Goal: Task Accomplishment & Management: Manage account settings

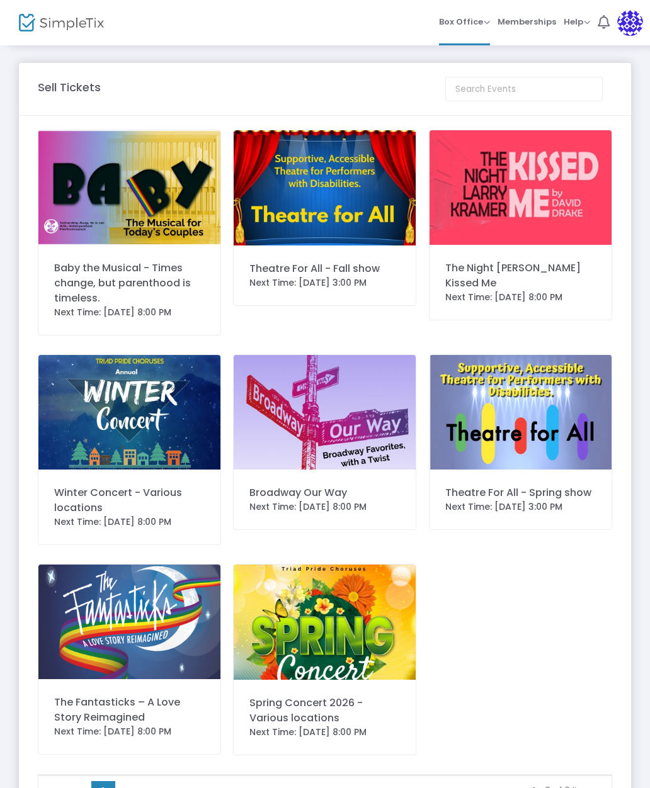
click at [158, 287] on div "Baby the Musical - Times change, but parenthood is timeless." at bounding box center [129, 283] width 150 height 45
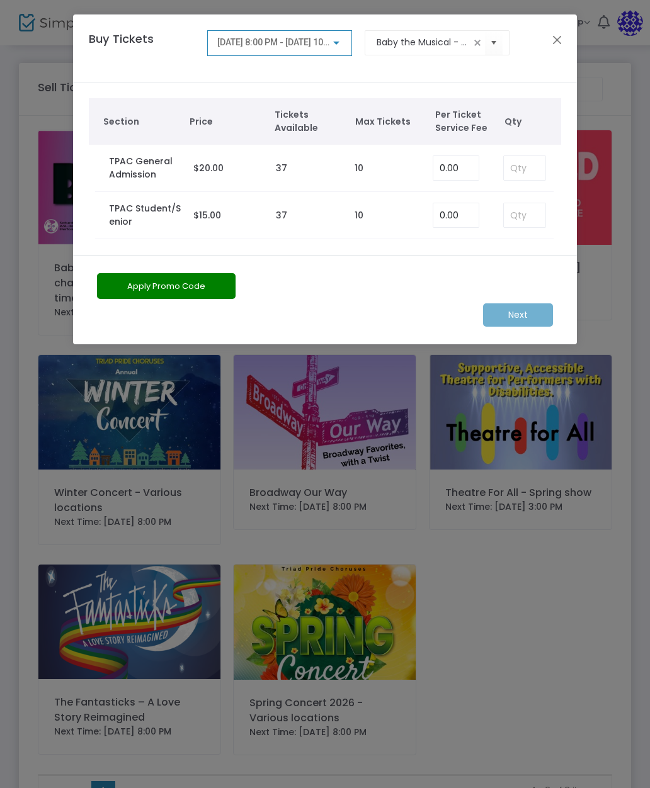
click at [524, 326] on div "Next" at bounding box center [325, 314] width 468 height 23
click at [472, 534] on ngb-modal-window "Buy Tickets 8/16/2025 @ 8:00 PM - 8/16/2025 @ 10:00 PM Baby the Musical - Times…" at bounding box center [325, 394] width 650 height 788
click at [560, 32] on button "Close" at bounding box center [557, 39] width 16 height 16
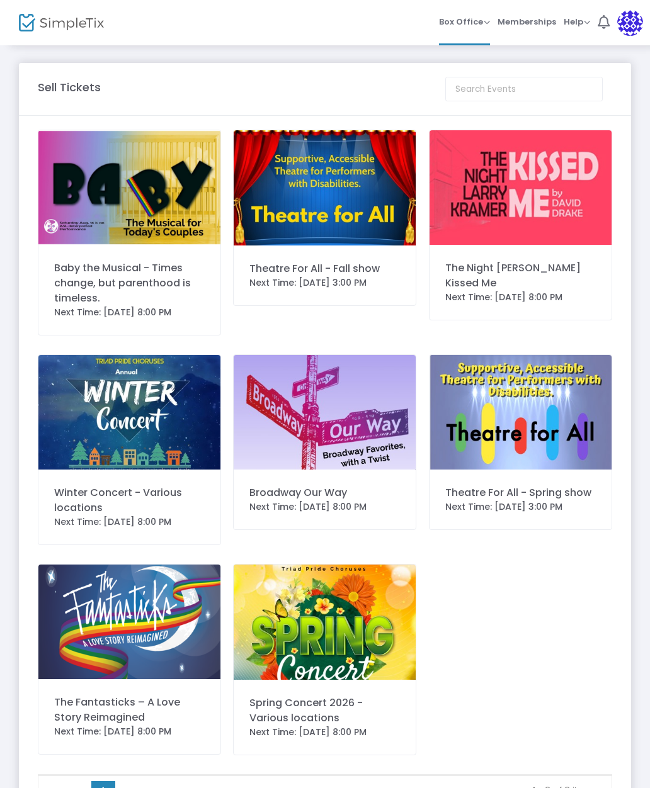
click at [543, 15] on span "Memberships" at bounding box center [526, 22] width 59 height 32
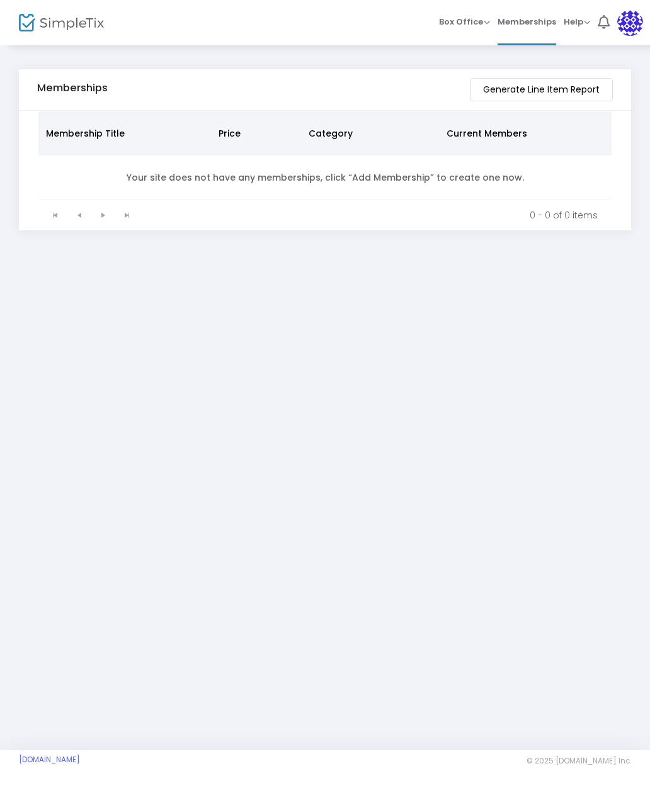
click at [460, 21] on span "Box Office" at bounding box center [464, 22] width 51 height 12
click at [476, 66] on li "Bookings" at bounding box center [484, 67] width 90 height 25
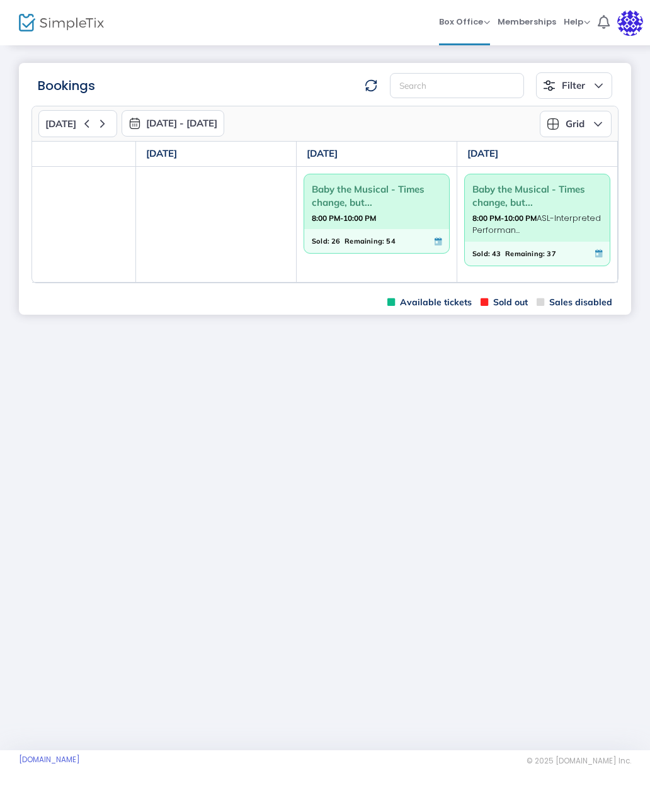
scroll to position [0, 539]
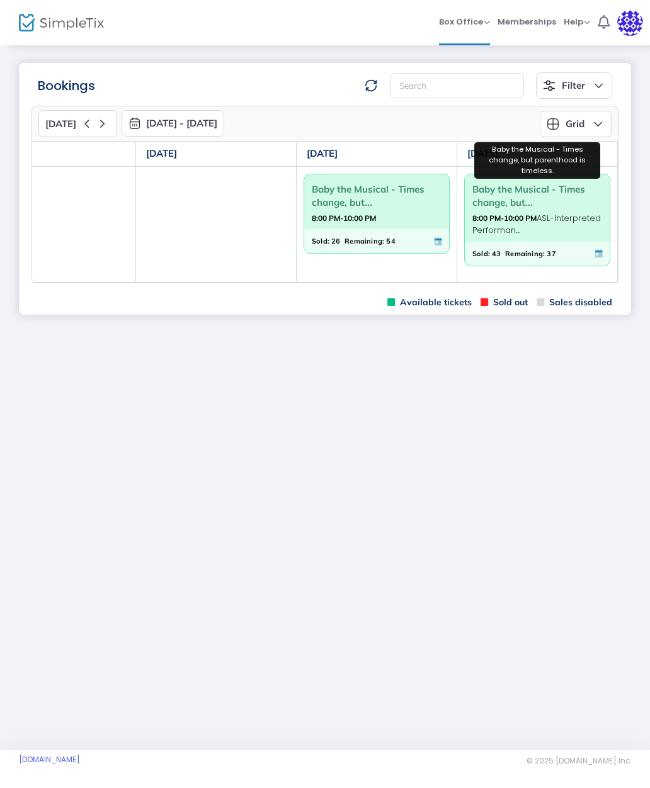
click at [533, 201] on span "Baby the Musical - Times change, but..." at bounding box center [537, 195] width 130 height 33
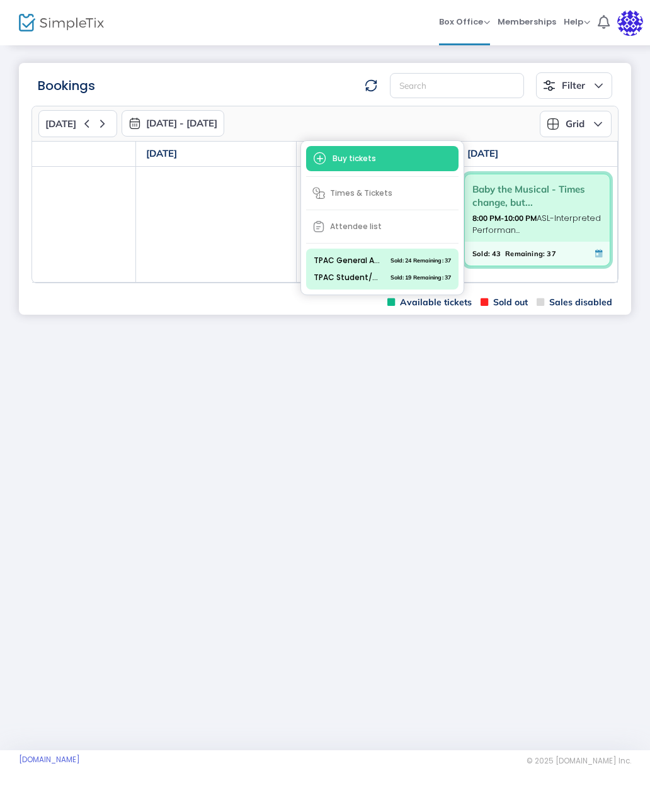
click at [564, 217] on span "8:00 PM-10:00 PM ASL-Interpreted Performan..." at bounding box center [537, 224] width 130 height 25
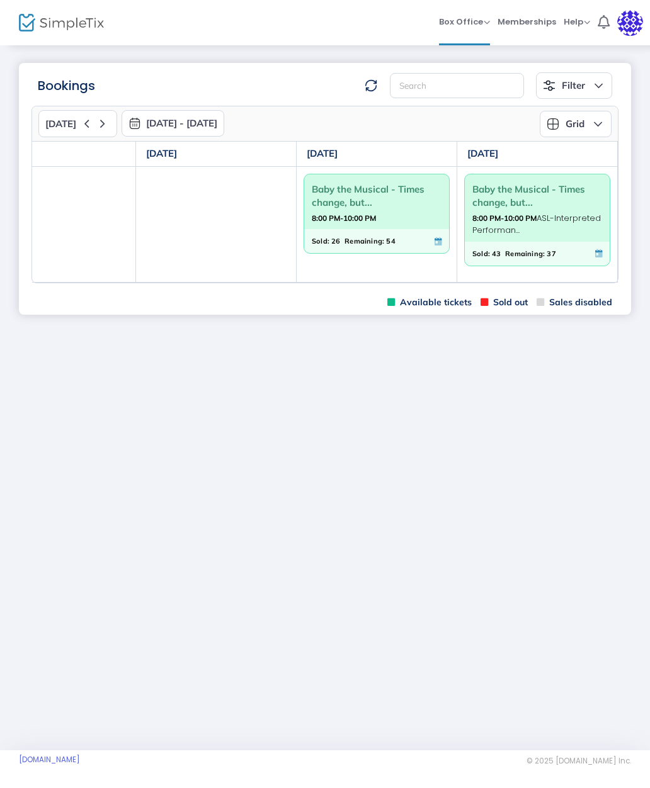
click at [590, 121] on button "Grid" at bounding box center [576, 124] width 72 height 26
click at [592, 121] on button "Grid" at bounding box center [576, 124] width 72 height 26
click at [436, 303] on span "Available tickets" at bounding box center [429, 303] width 84 height 12
click at [511, 260] on div "Sold: 43 Remaining: 37" at bounding box center [537, 254] width 145 height 24
click at [438, 241] on icon at bounding box center [437, 241] width 7 height 8
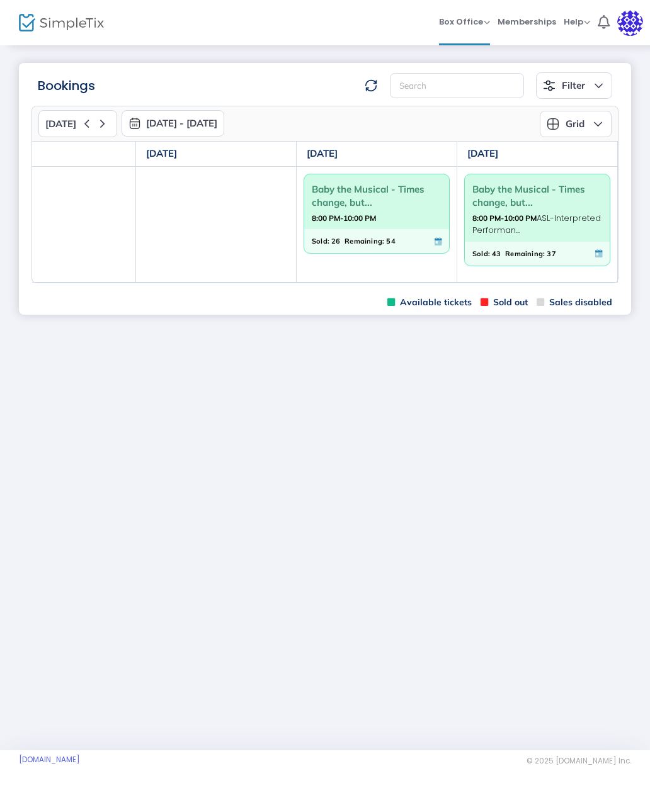
click at [603, 254] on div "Sold: 43 Remaining: 37" at bounding box center [537, 254] width 145 height 24
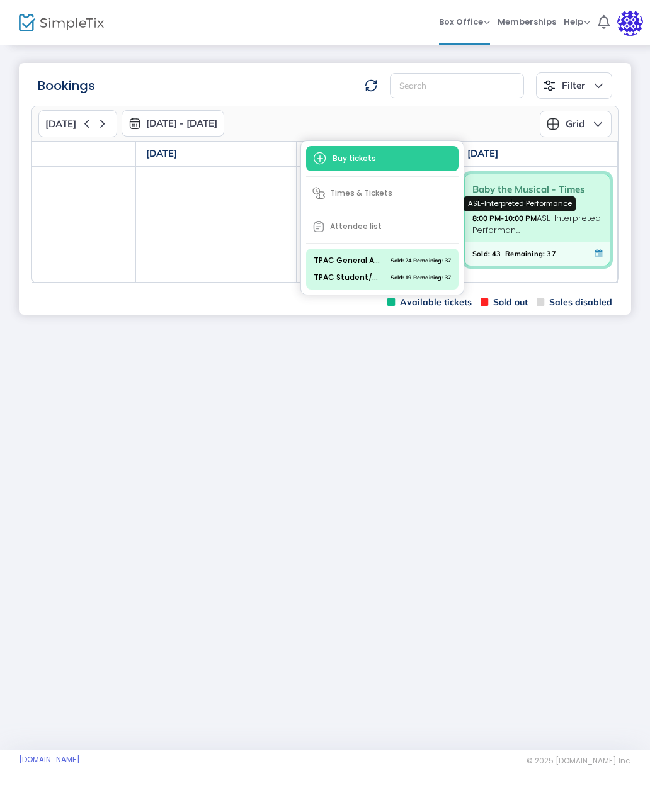
click at [560, 227] on span "8:00 PM-10:00 PM ASL-Interpreted Performan..." at bounding box center [536, 224] width 128 height 25
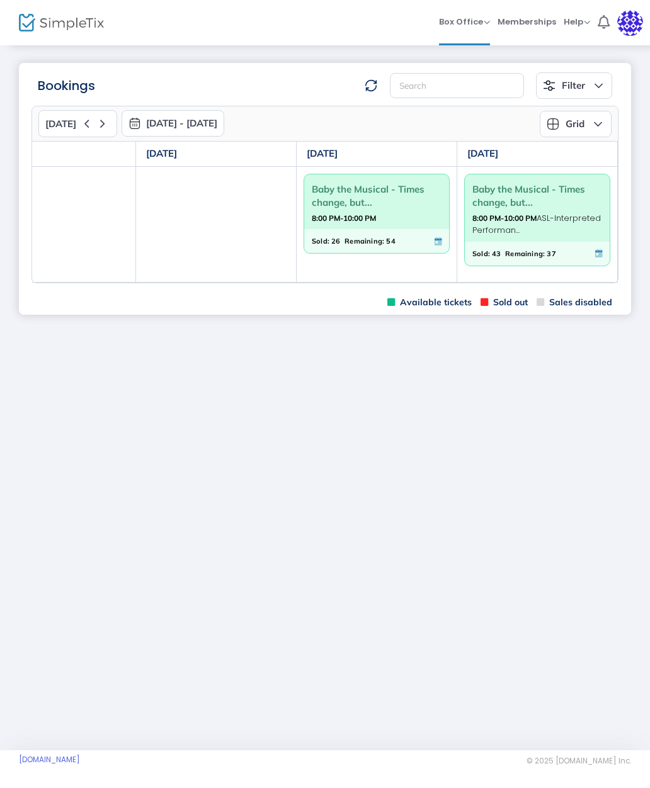
click at [507, 230] on span "8:00 PM-10:00 PM ASL-Interpreted Performan..." at bounding box center [536, 224] width 128 height 25
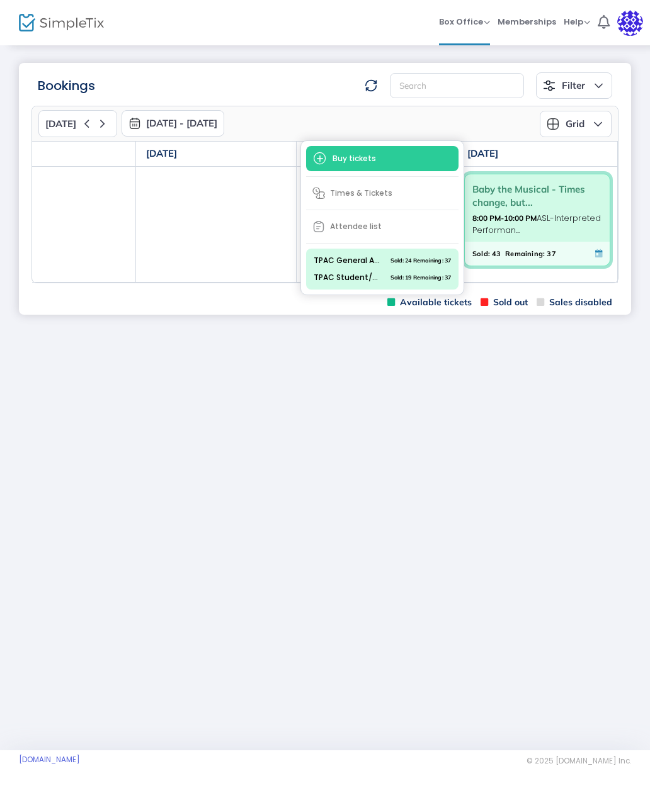
click at [533, 227] on span "8:00 PM-10:00 PM ASL-Interpreted Performan..." at bounding box center [536, 224] width 128 height 25
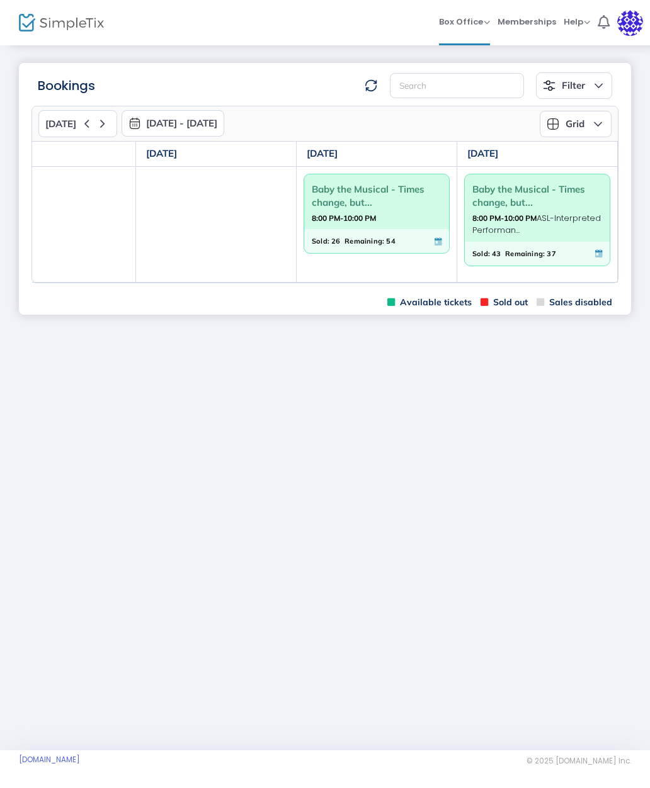
click at [461, 21] on span "Box Office" at bounding box center [464, 22] width 51 height 12
click at [494, 91] on li "Sell Season Pass" at bounding box center [484, 91] width 90 height 25
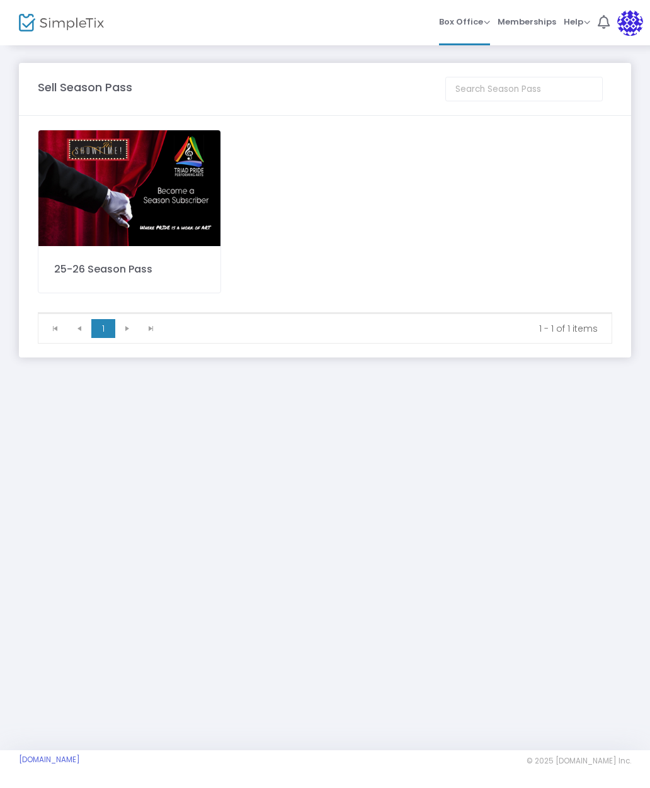
click at [154, 268] on div "25-26 Season Pass" at bounding box center [129, 269] width 150 height 15
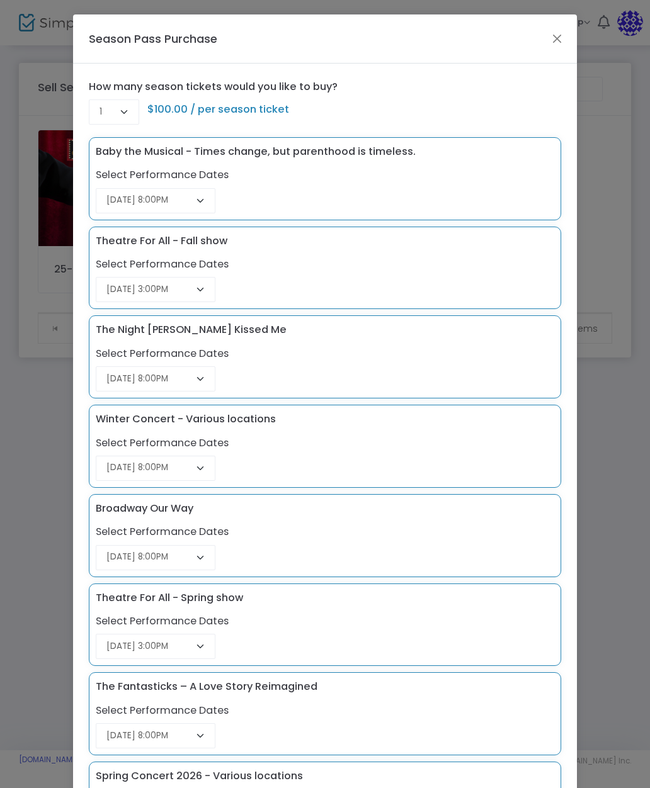
click at [558, 31] on button "Close" at bounding box center [557, 38] width 16 height 16
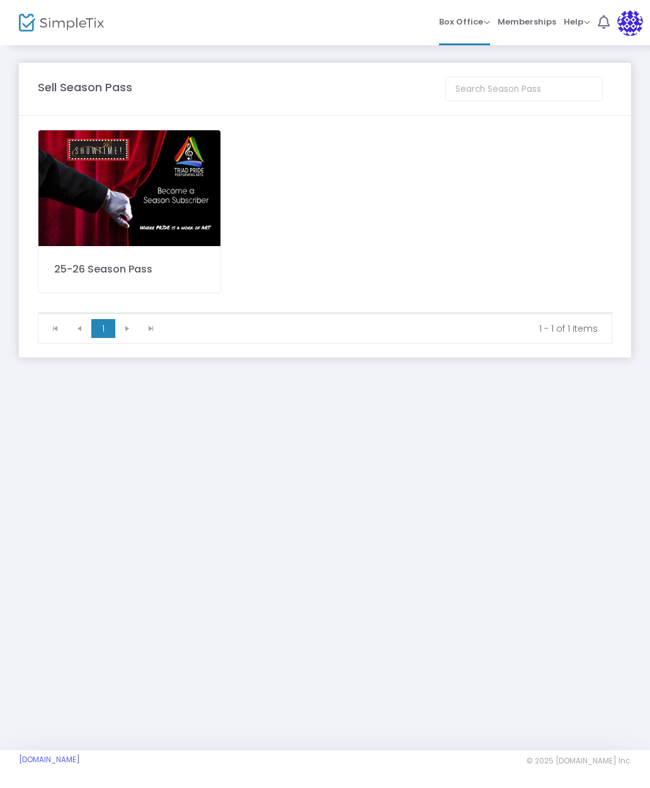
click at [468, 16] on span "Box Office" at bounding box center [464, 22] width 51 height 12
click at [468, 64] on li "Bookings" at bounding box center [484, 67] width 90 height 25
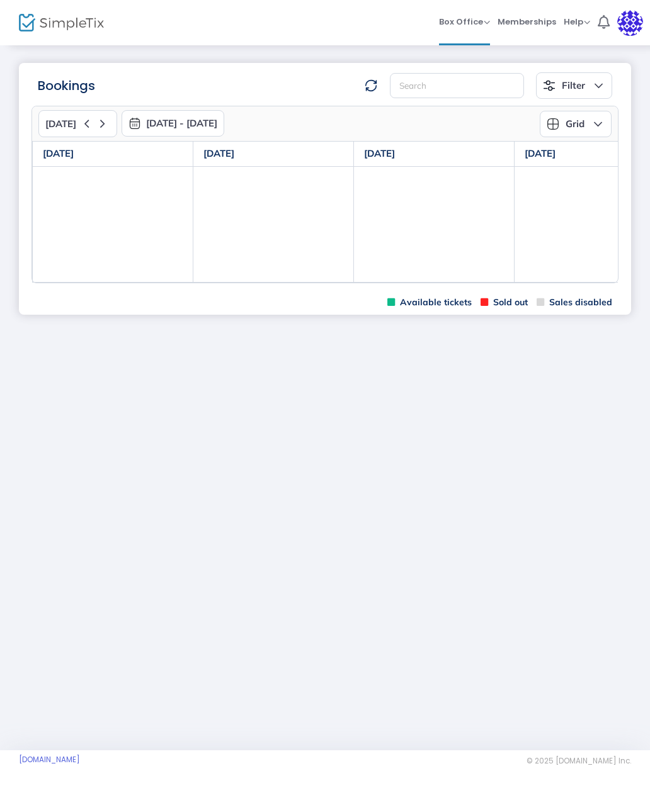
click at [628, 20] on img at bounding box center [630, 23] width 26 height 26
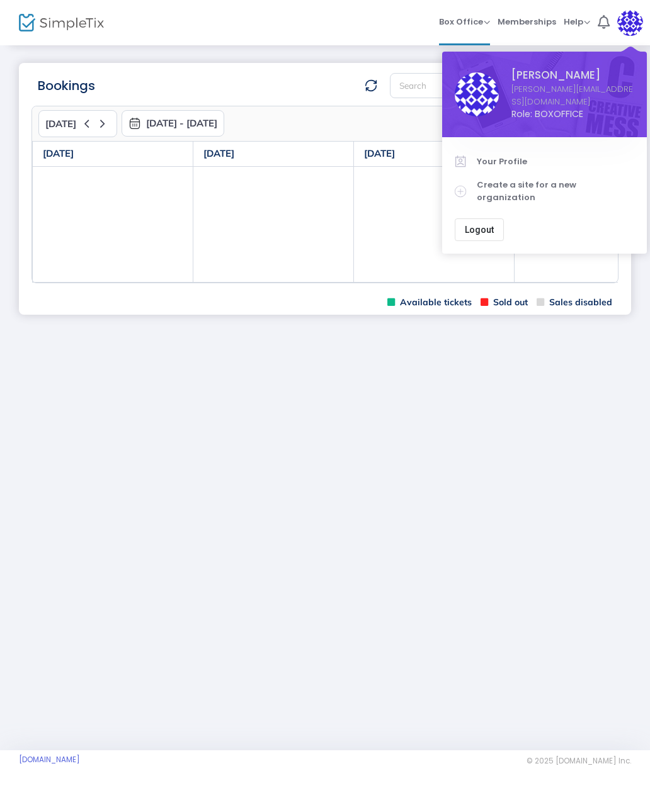
click at [502, 343] on div "Bookings Filter Minimum available capacity Events Baby the Musical - Times chan…" at bounding box center [325, 397] width 650 height 706
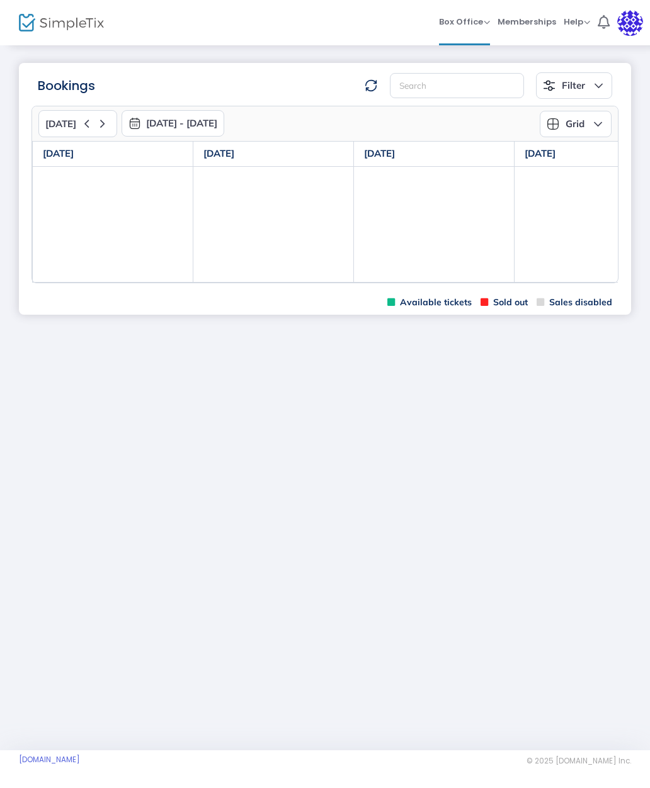
click at [465, 27] on span "Box Office" at bounding box center [464, 22] width 51 height 12
click at [480, 64] on li "Bookings" at bounding box center [484, 67] width 90 height 25
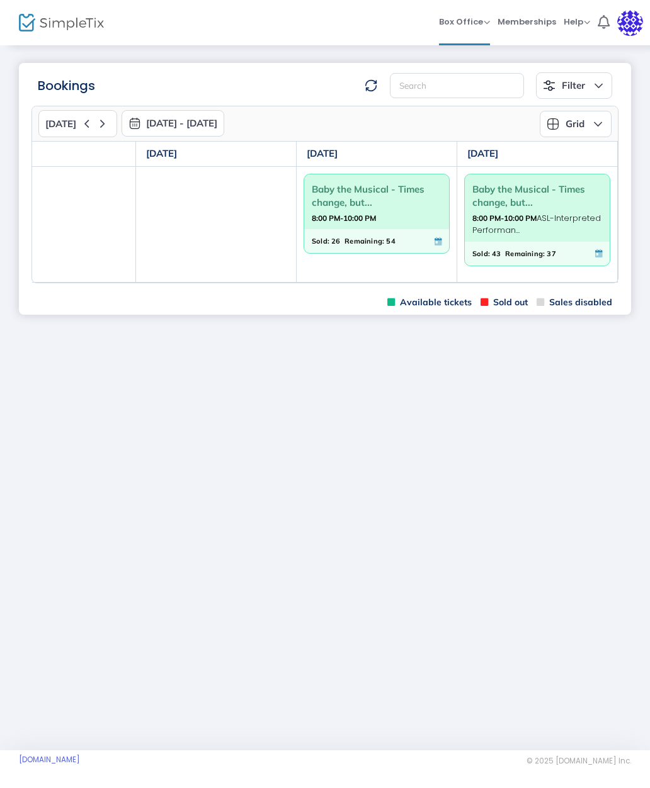
scroll to position [0, 539]
click at [517, 209] on span "Baby the Musical - Times change, but..." at bounding box center [537, 195] width 130 height 33
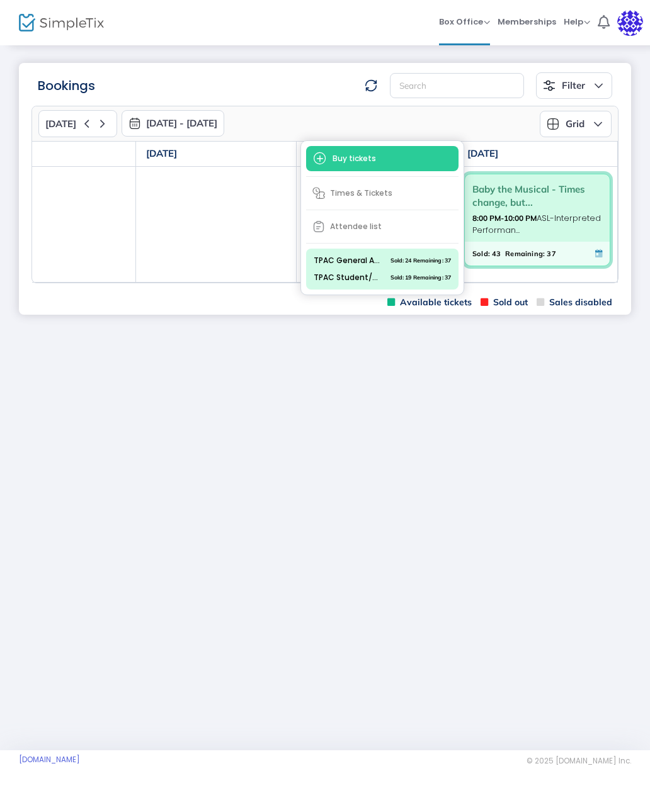
click at [431, 198] on span "Times & Tickets" at bounding box center [382, 193] width 152 height 23
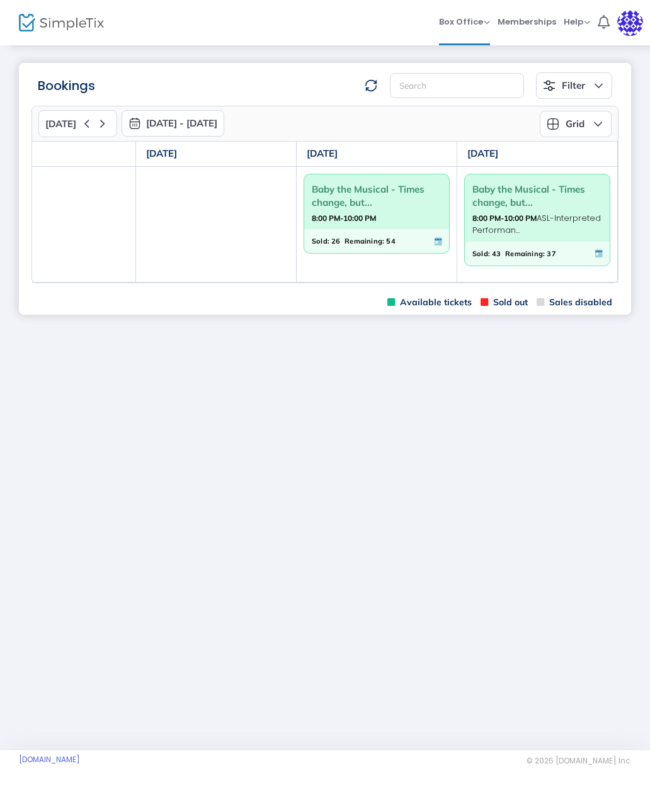
click at [399, 225] on div "Baby the Musical - Times change, but... 8:00 PM-10:00 PM" at bounding box center [376, 201] width 145 height 55
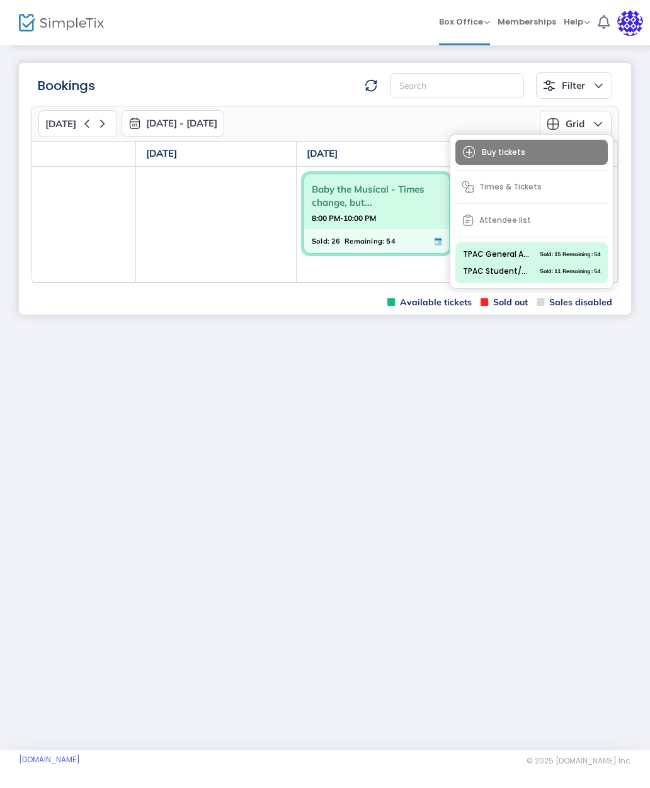
click at [521, 224] on span "Attendee list" at bounding box center [531, 220] width 152 height 23
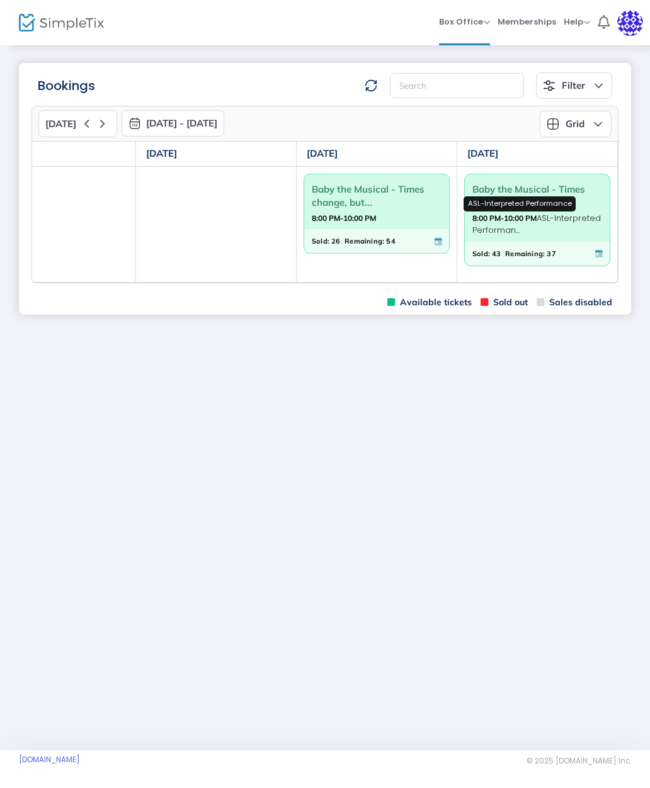
click at [534, 227] on span "8:00 PM-10:00 PM ASL-Interpreted Performan..." at bounding box center [536, 224] width 128 height 25
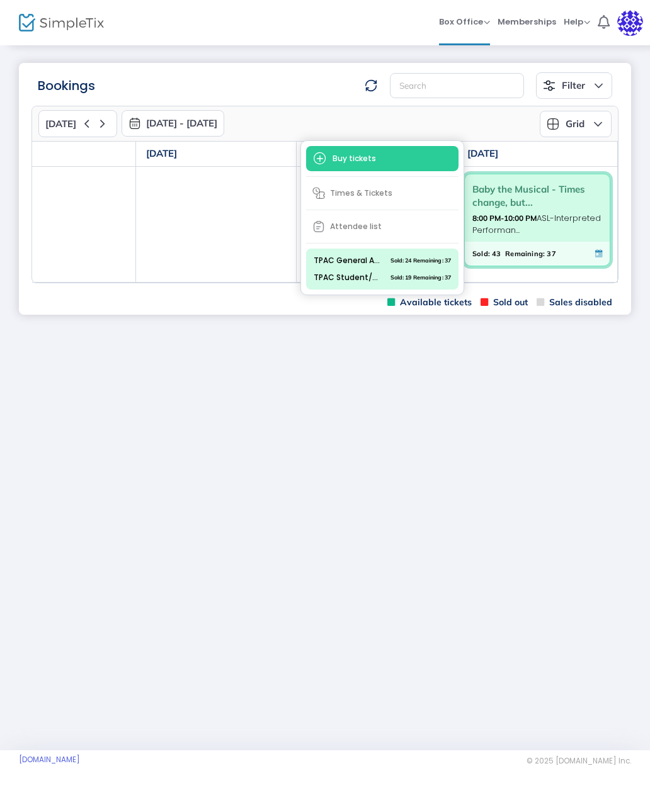
click at [364, 234] on span "Attendee list" at bounding box center [382, 226] width 152 height 23
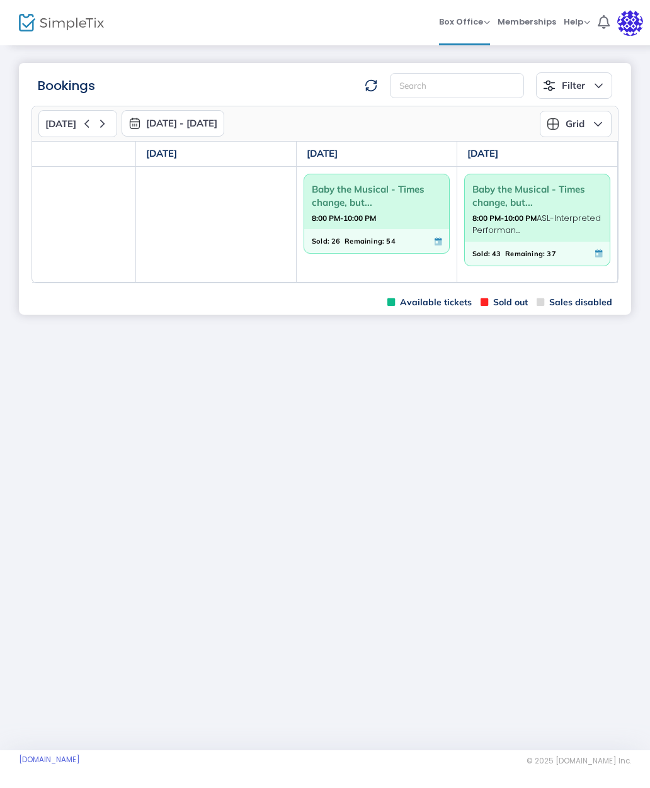
click at [529, 223] on strong "8:00 PM-10:00 PM" at bounding box center [504, 218] width 64 height 16
click at [516, 198] on span "Baby the Musical - Times change, but..." at bounding box center [537, 195] width 130 height 33
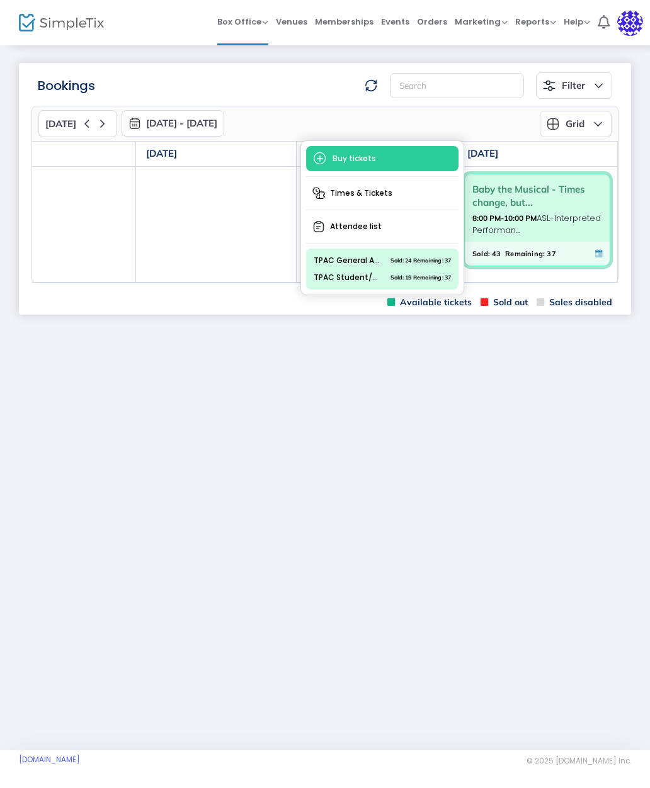
click at [363, 231] on span "Attendee list" at bounding box center [382, 226] width 152 height 23
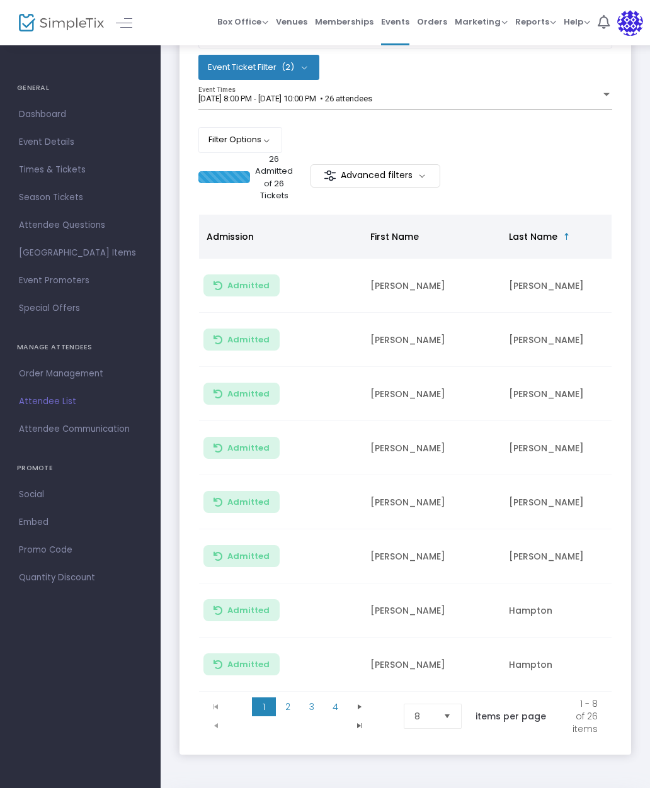
scroll to position [167, 0]
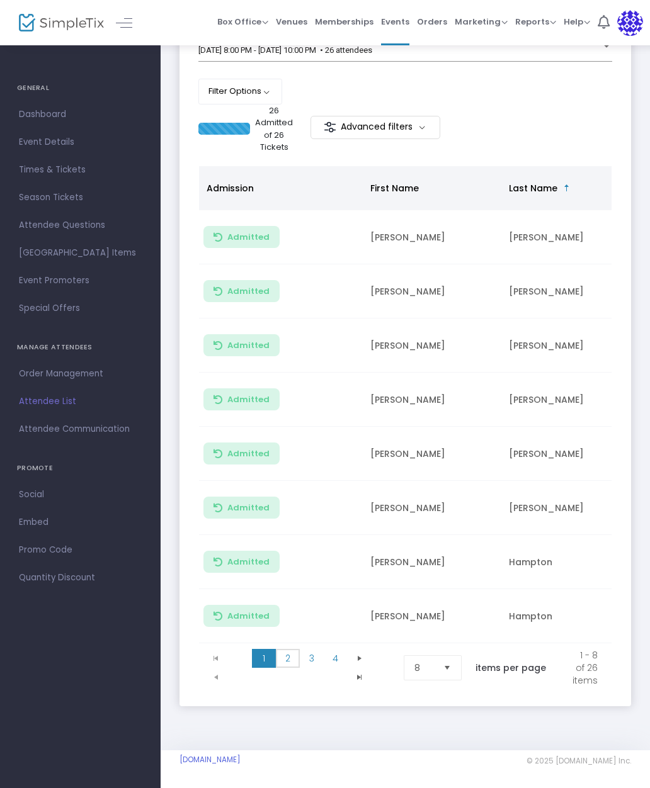
click at [286, 661] on span "2" at bounding box center [288, 658] width 24 height 19
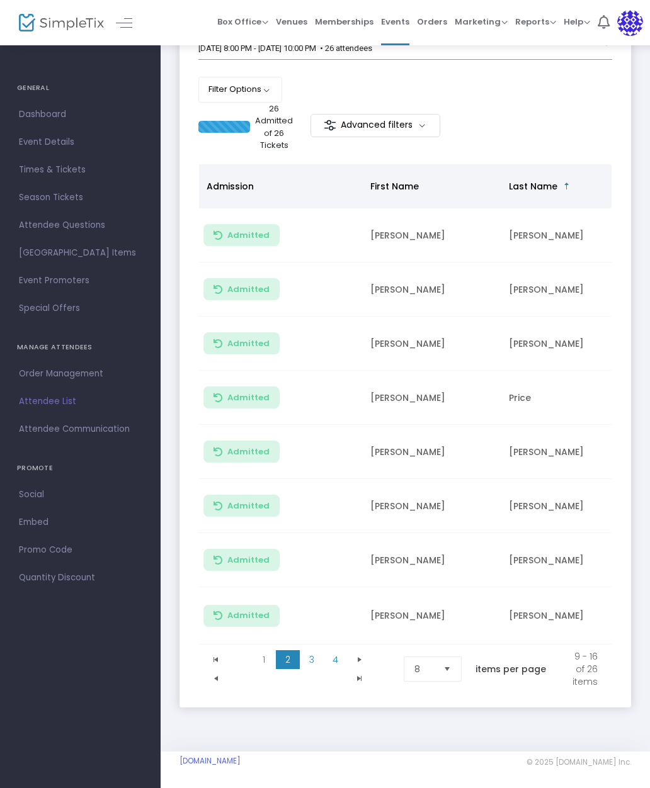
scroll to position [0, 0]
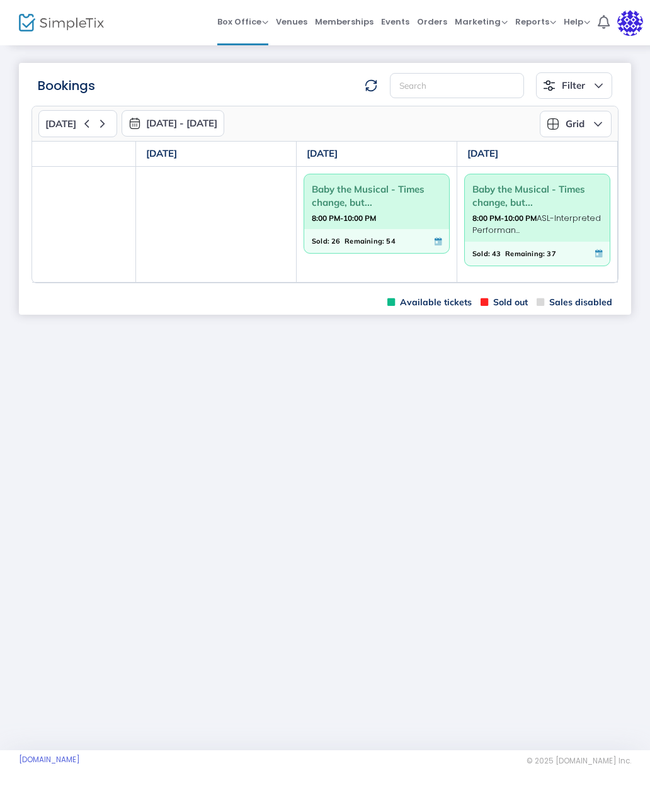
scroll to position [0, 539]
click at [542, 217] on span "8:00 PM-10:00 PM ASL-Interpreted Performan..." at bounding box center [536, 224] width 128 height 25
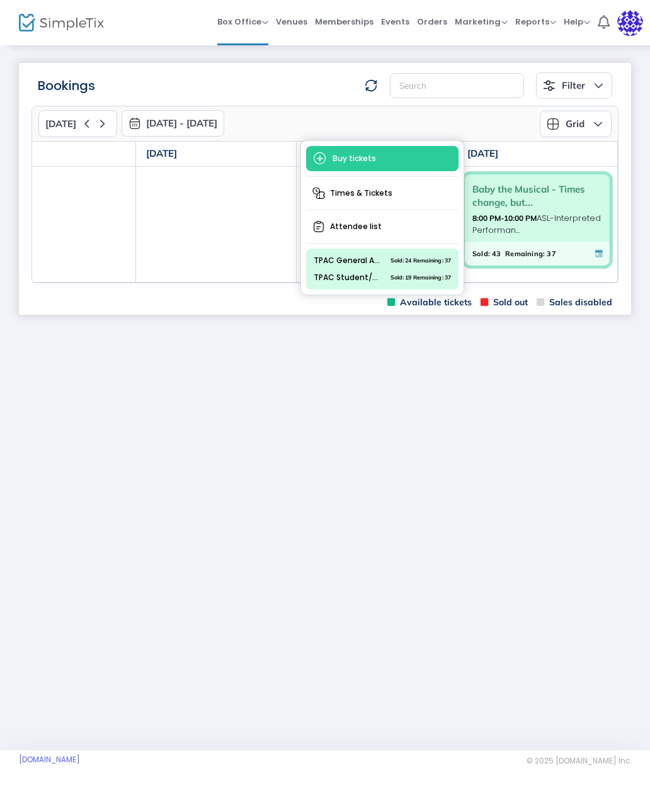
click at [368, 231] on span "Attendee list" at bounding box center [382, 226] width 152 height 23
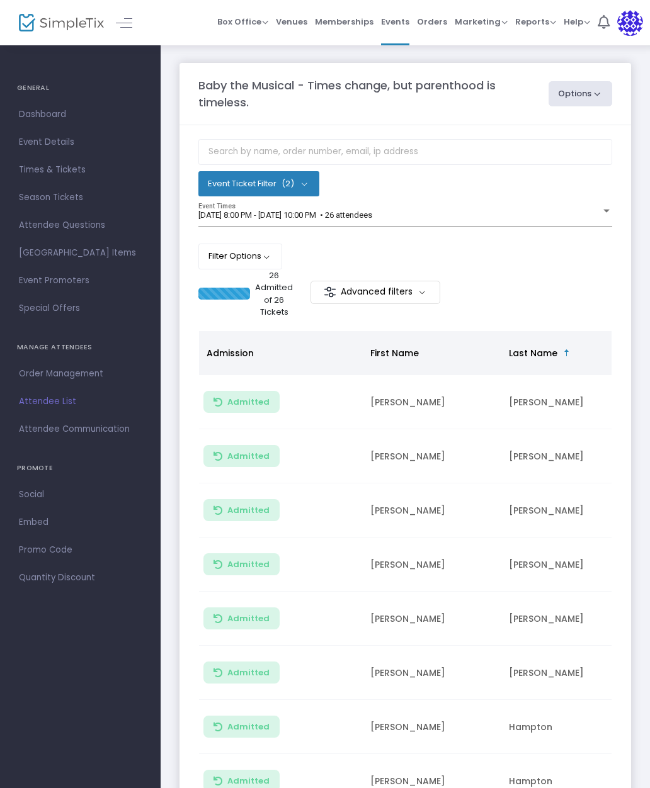
click at [604, 216] on div at bounding box center [606, 210] width 11 height 9
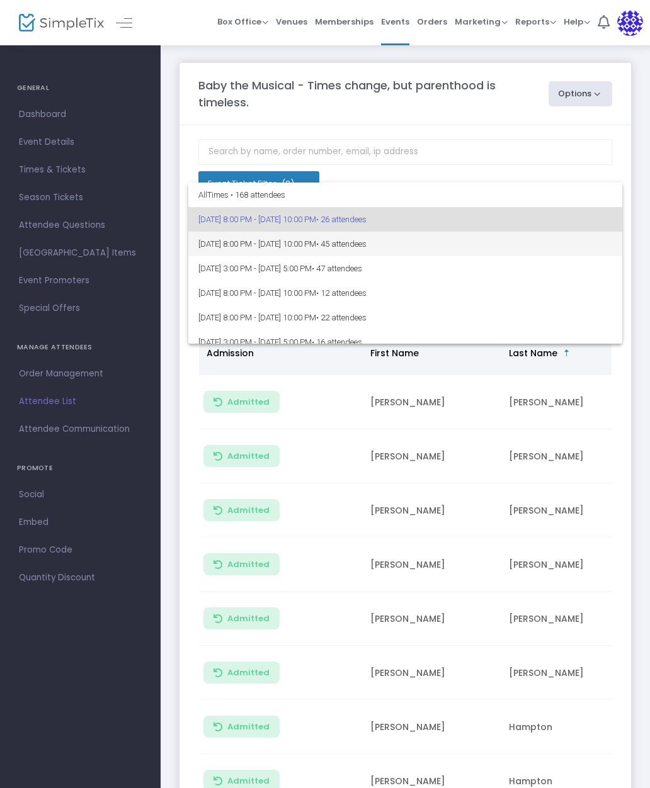
click at [346, 247] on span "[DATE] 8:00 PM - [DATE] 10:00 PM • 45 attendees" at bounding box center [405, 244] width 414 height 25
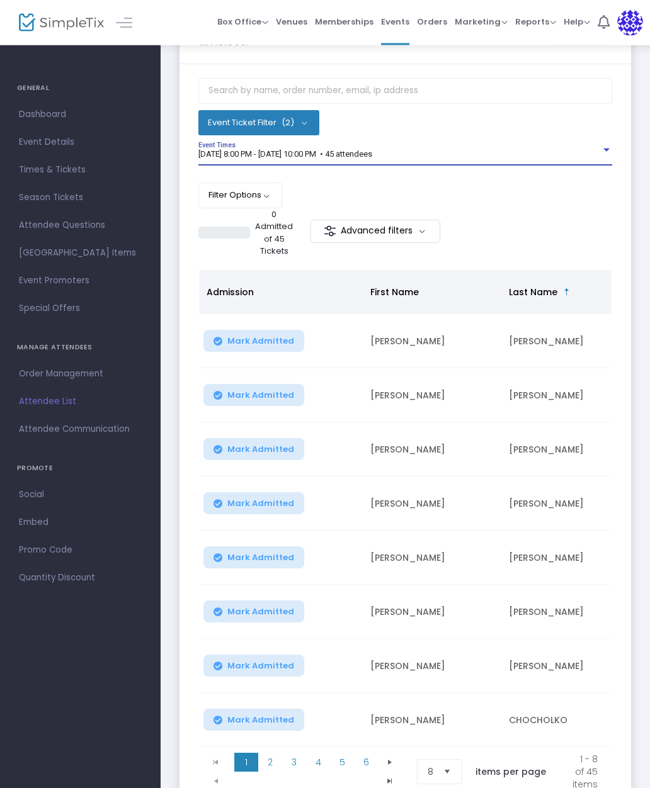
scroll to position [116, 0]
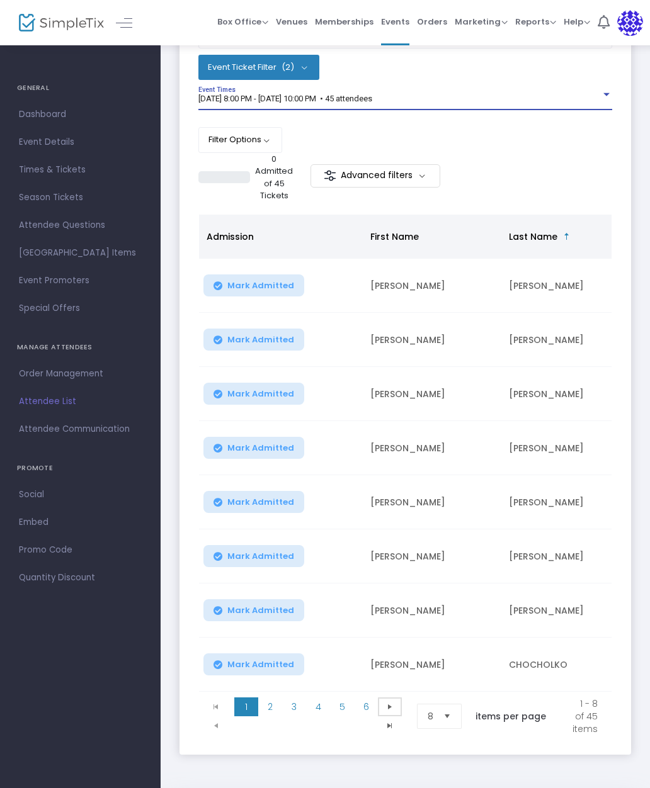
click at [395, 710] on span "Go to the next page" at bounding box center [390, 707] width 10 height 10
